Goal: Find specific page/section: Find specific page/section

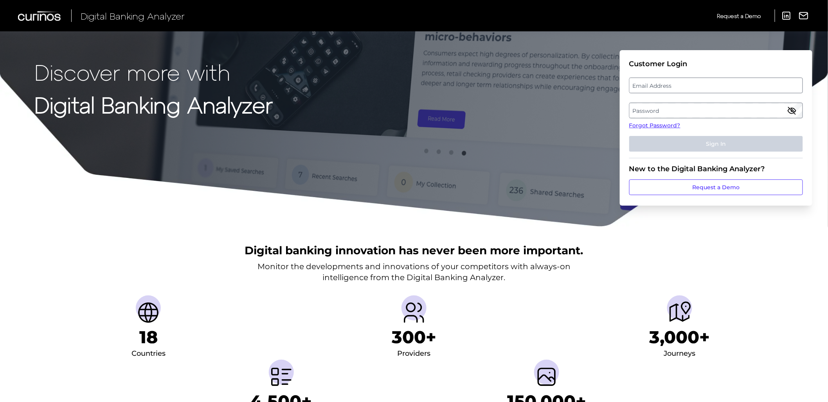
click at [738, 83] on label "Email Address" at bounding box center [716, 85] width 173 height 14
click at [738, 83] on input "email" at bounding box center [717, 86] width 174 height 16
click at [734, 84] on input "Email Address" at bounding box center [717, 86] width 174 height 16
type input "[PERSON_NAME][EMAIL_ADDRESS][PERSON_NAME][DOMAIN_NAME]"
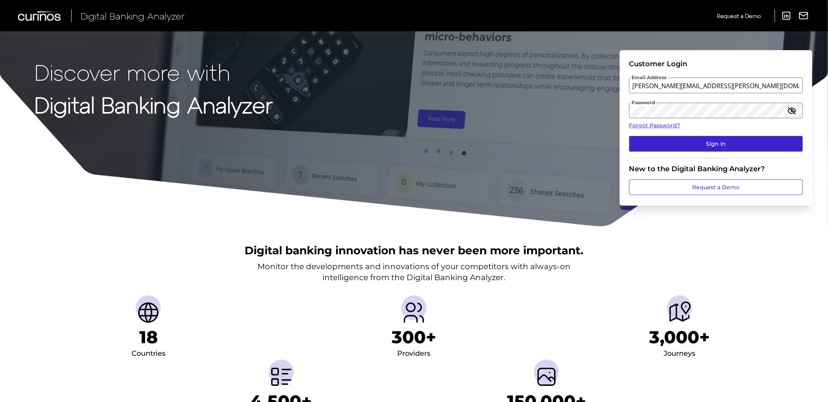
click at [675, 144] on button "Sign In" at bounding box center [717, 144] width 174 height 16
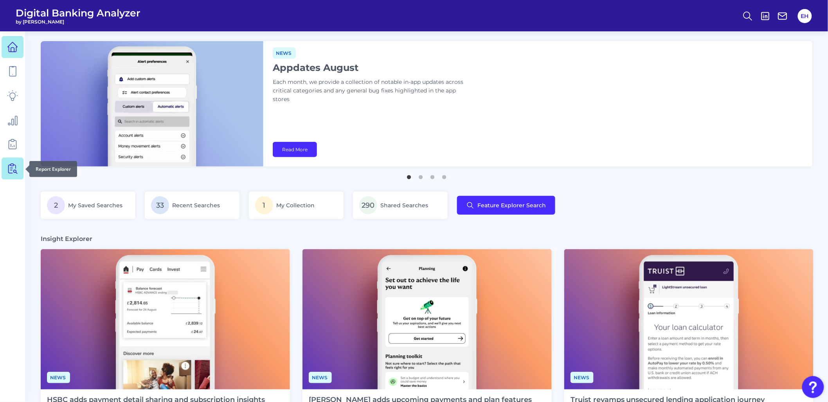
click at [9, 168] on icon at bounding box center [12, 168] width 11 height 11
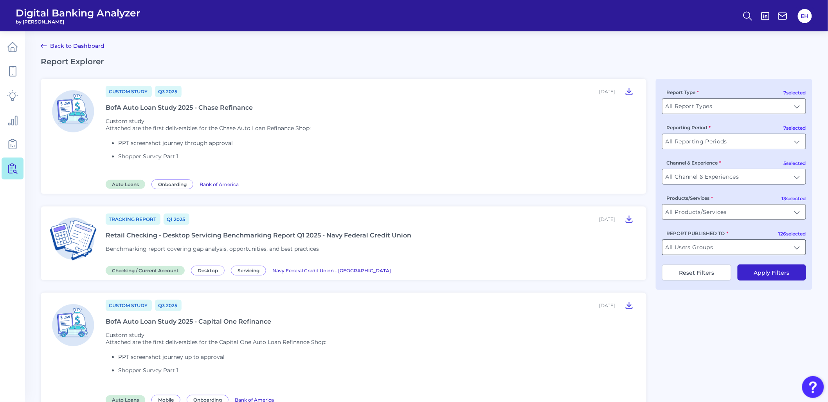
click at [722, 245] on input "All Users Groups" at bounding box center [734, 247] width 143 height 15
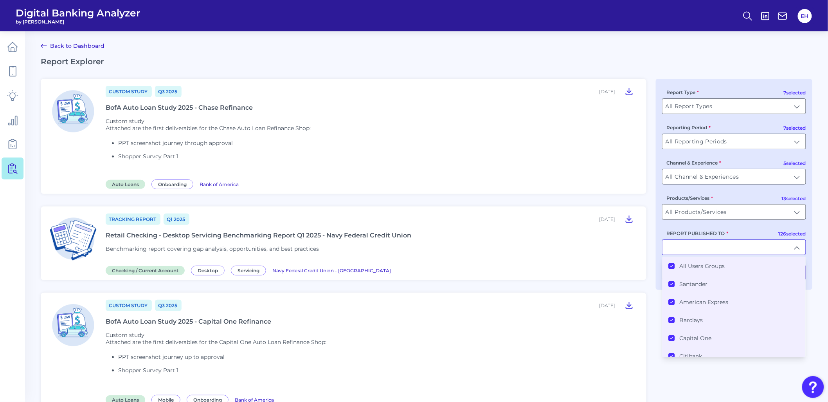
click at [709, 267] on label "All Users Groups" at bounding box center [702, 265] width 45 height 7
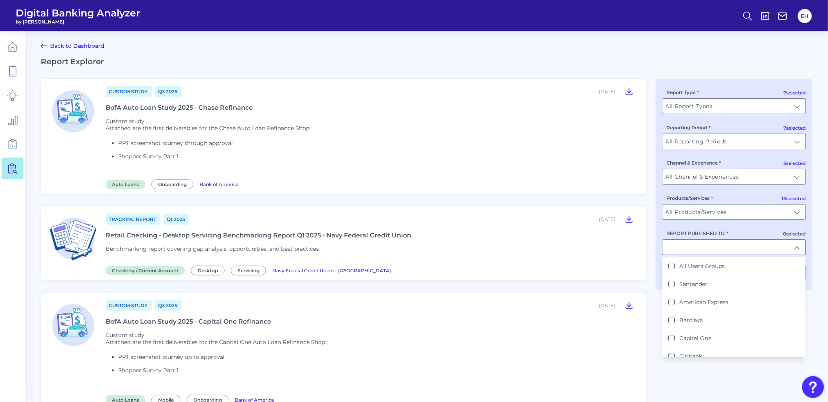
click at [695, 247] on input "REPORT PUBLISHED TO" at bounding box center [734, 247] width 143 height 15
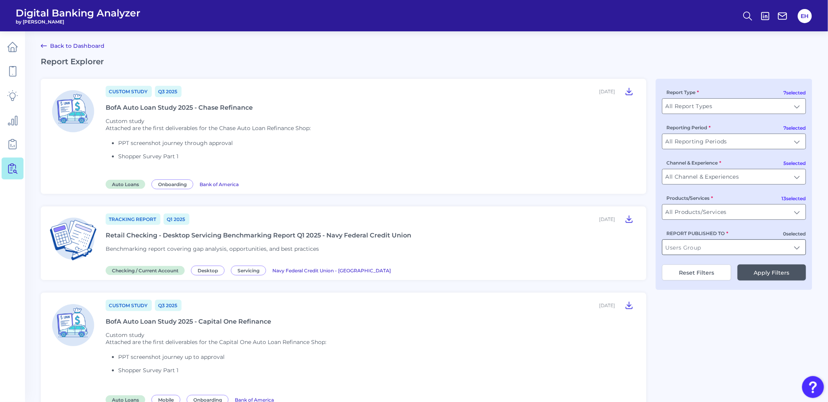
click at [695, 248] on input "REPORT PUBLISHED TO" at bounding box center [734, 247] width 143 height 15
click at [694, 263] on li "Lending Club" at bounding box center [734, 266] width 143 height 18
type input "Lending Club"
drag, startPoint x: 713, startPoint y: 316, endPoint x: 755, endPoint y: 329, distance: 44.1
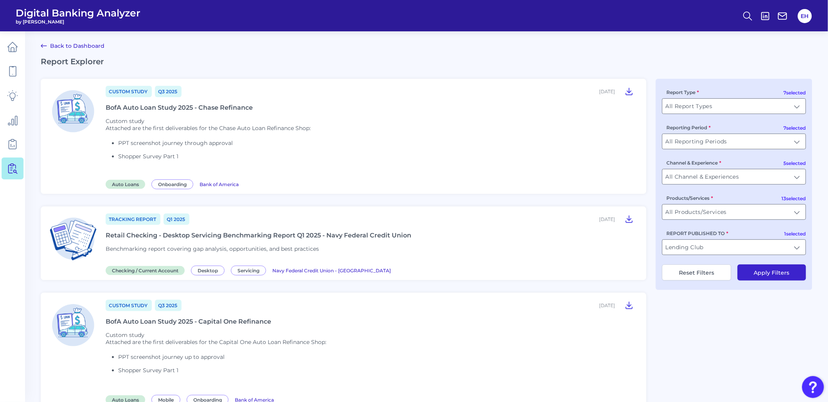
click at [785, 280] on button "Apply Filters" at bounding box center [772, 272] width 69 height 16
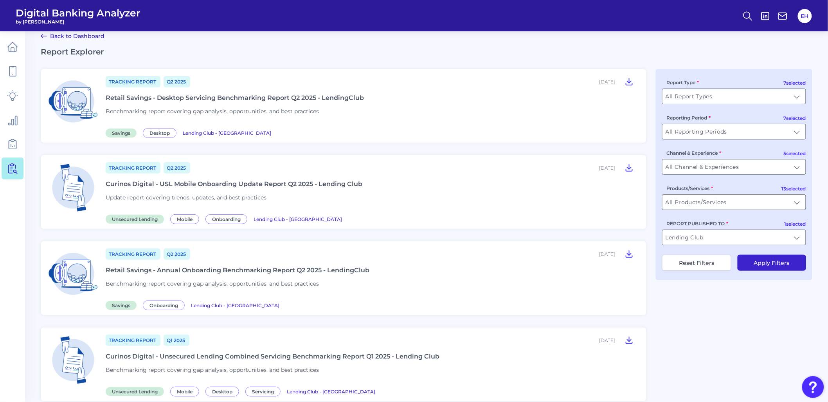
scroll to position [9, 0]
